Goal: Task Accomplishment & Management: Use online tool/utility

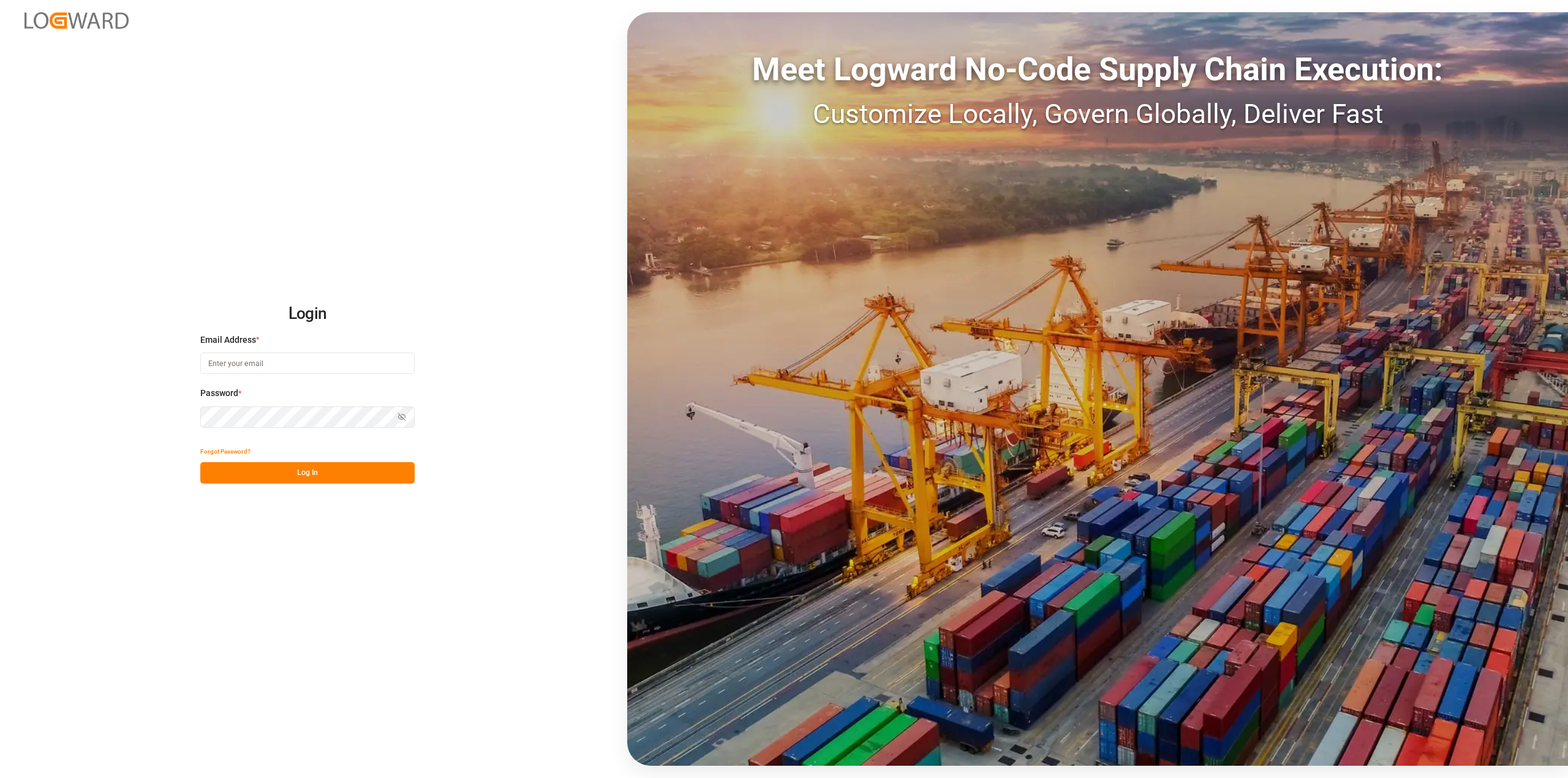
click at [209, 362] on input at bounding box center [307, 364] width 214 height 21
type input "roland.behrendt@compo-expert.com"
click at [311, 476] on button "Log In" at bounding box center [307, 473] width 214 height 21
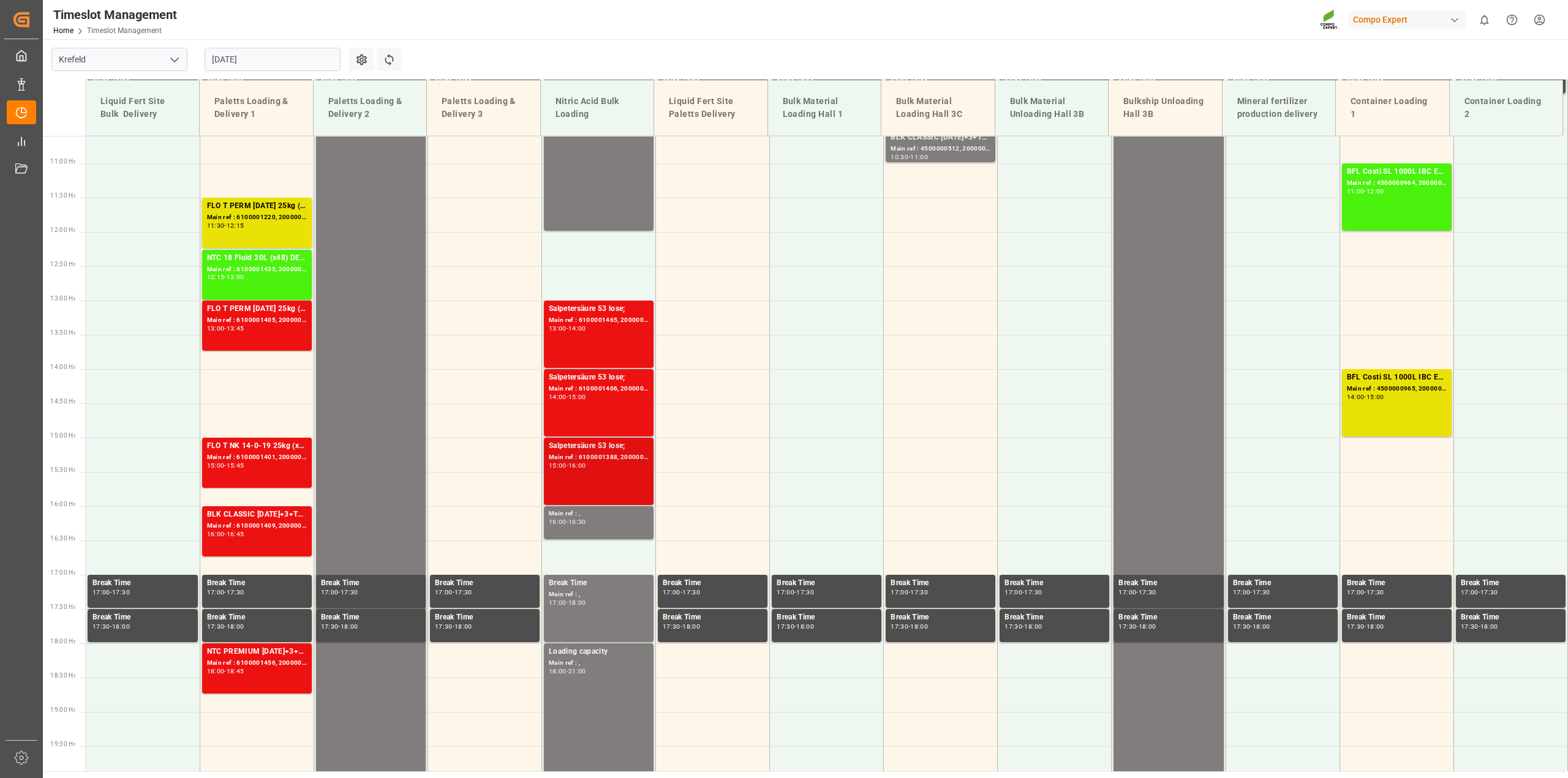
scroll to position [720, 0]
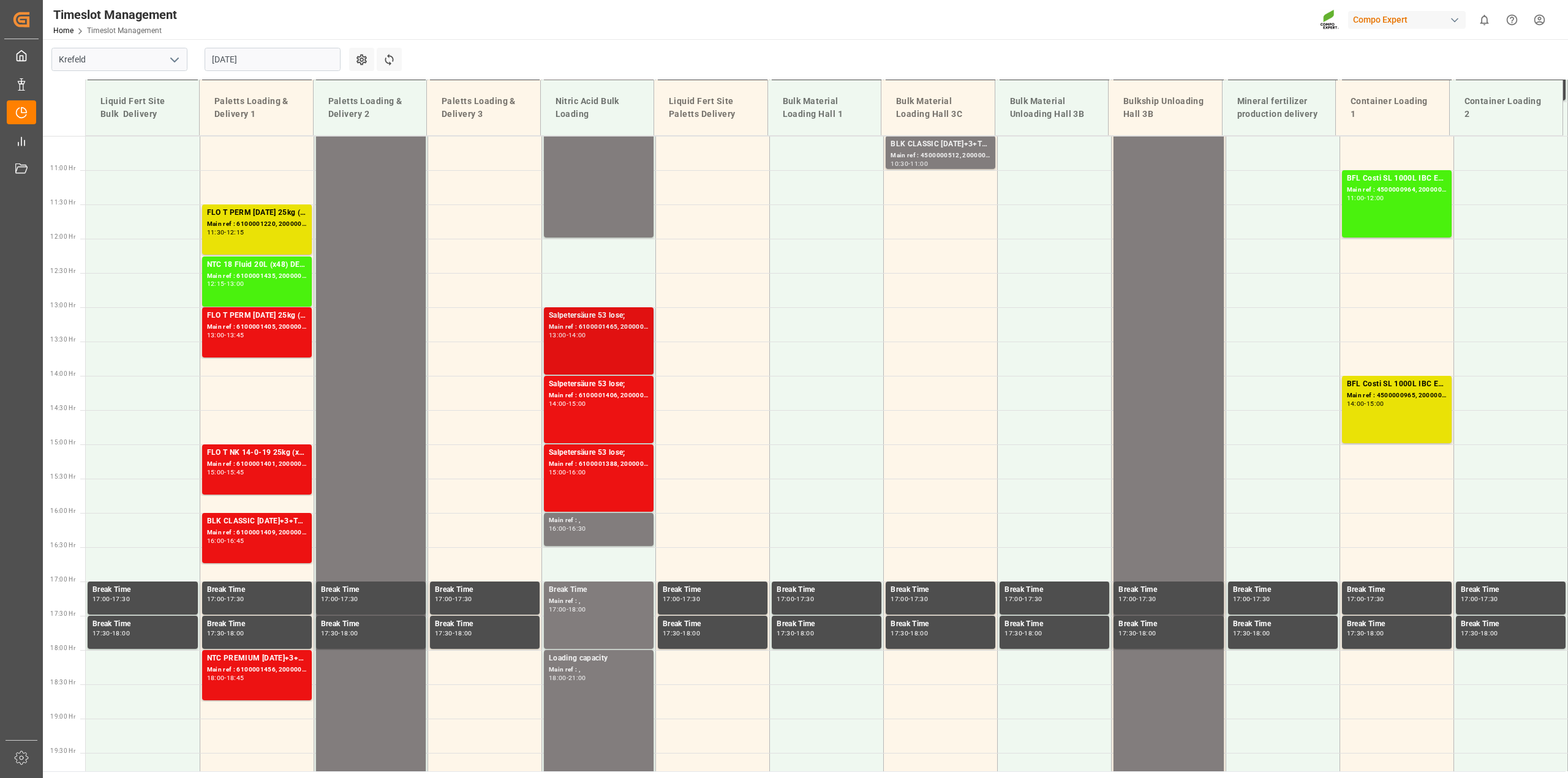
click at [603, 327] on div "Main ref : 6100001465, 2000001278;" at bounding box center [599, 328] width 100 height 11
click at [592, 387] on div "Salpetersäure 53 lose;" at bounding box center [599, 385] width 100 height 13
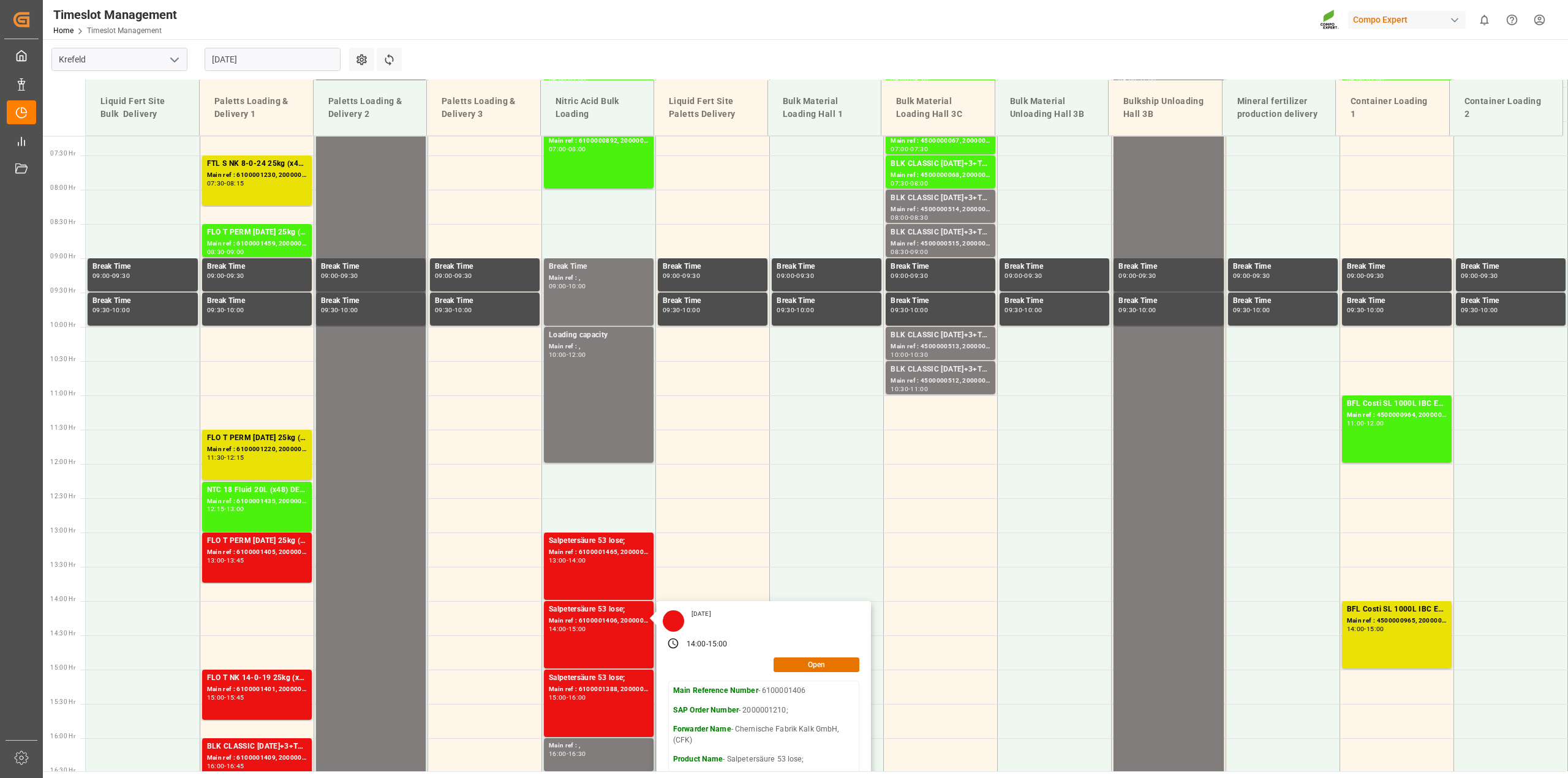
scroll to position [598, 0]
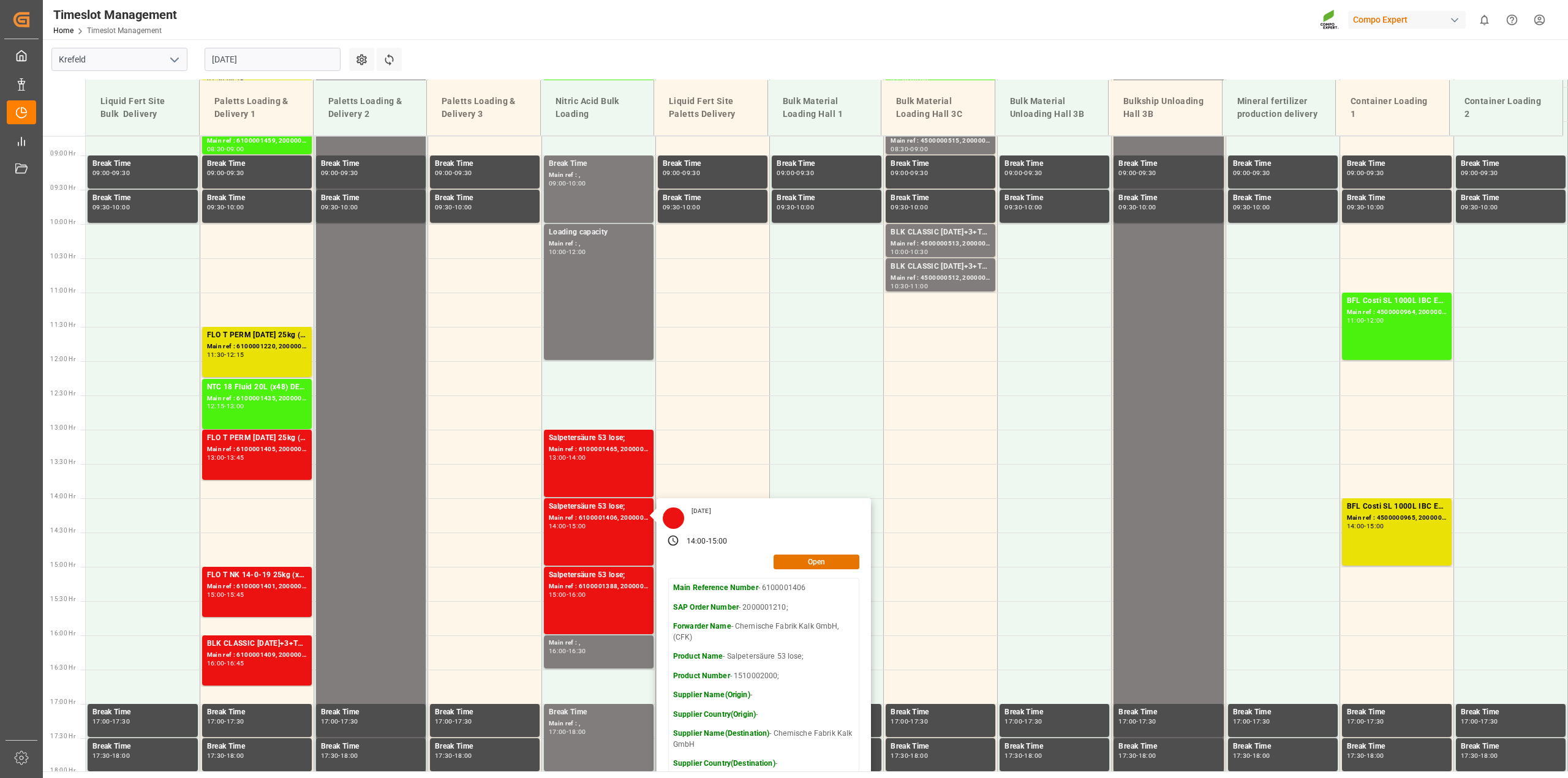
click at [331, 58] on input "28.08.2025" at bounding box center [273, 59] width 136 height 23
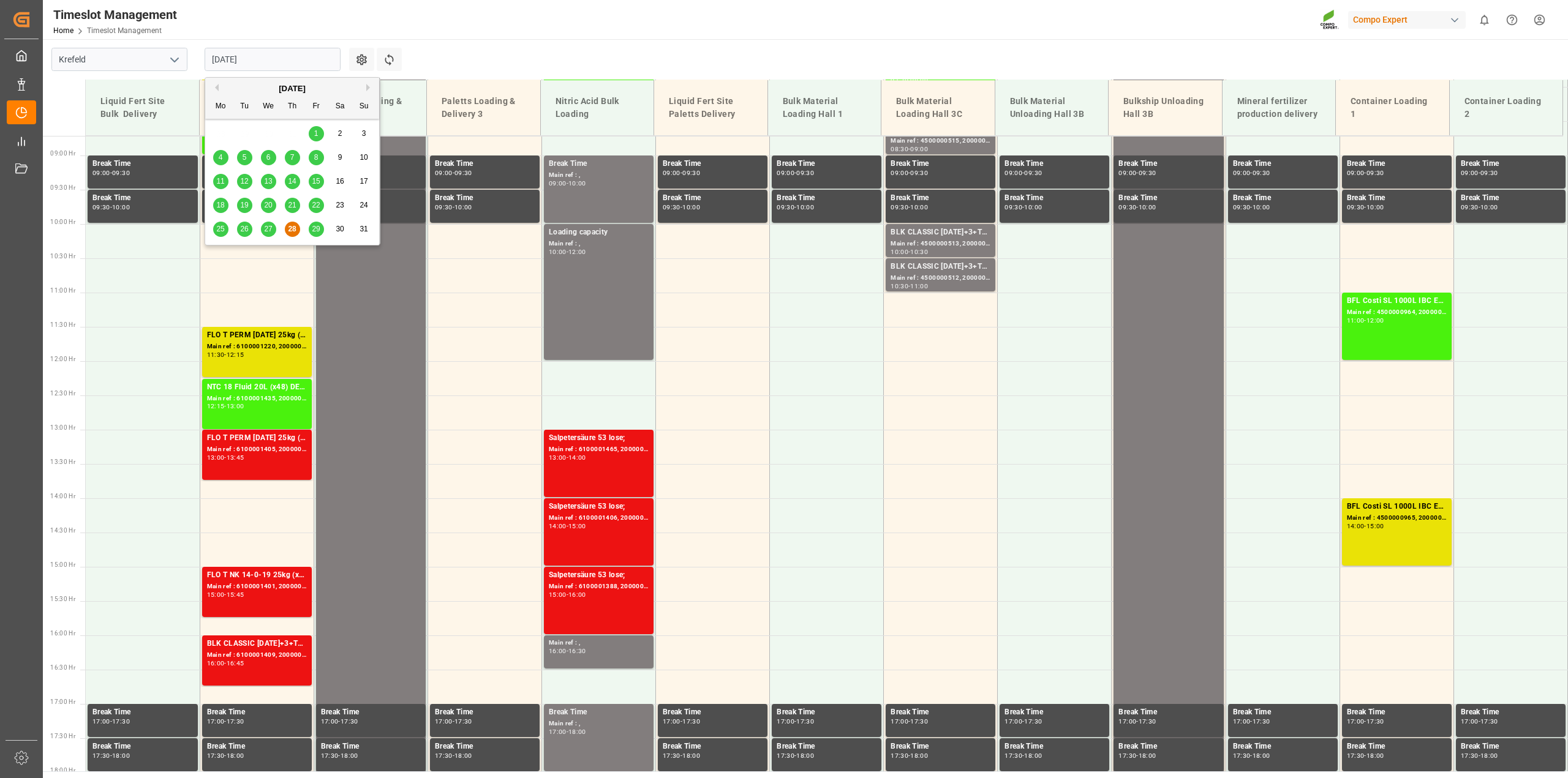
click at [322, 227] on div "29" at bounding box center [315, 230] width 15 height 14
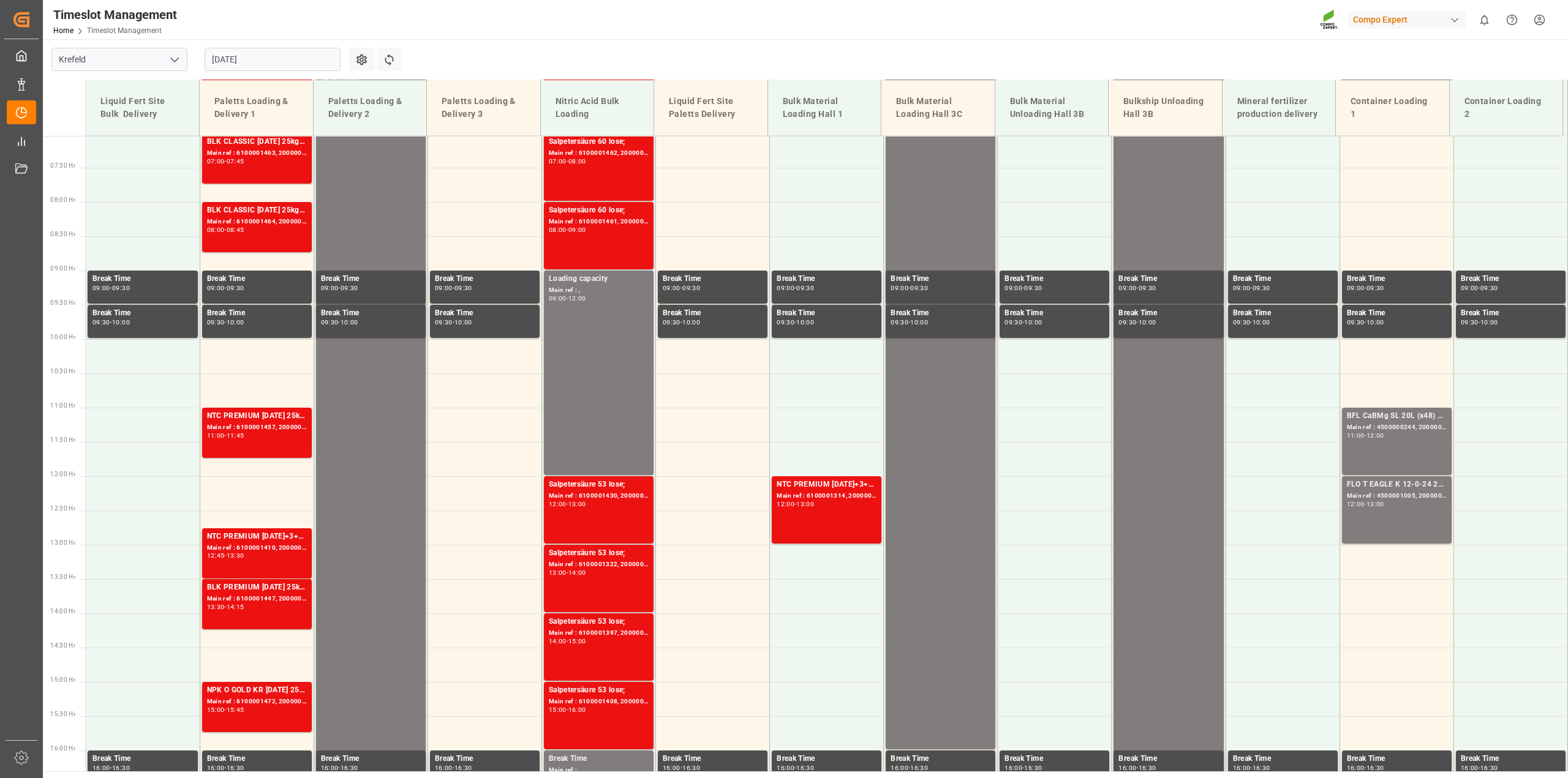
scroll to position [475, 0]
